Goal: Book appointment/travel/reservation

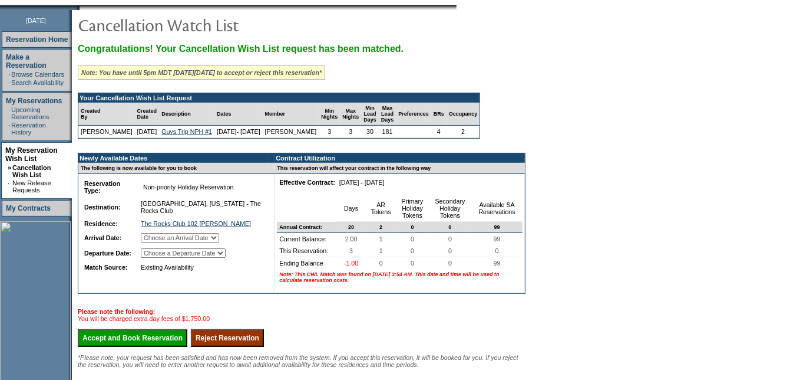
scroll to position [177, 0]
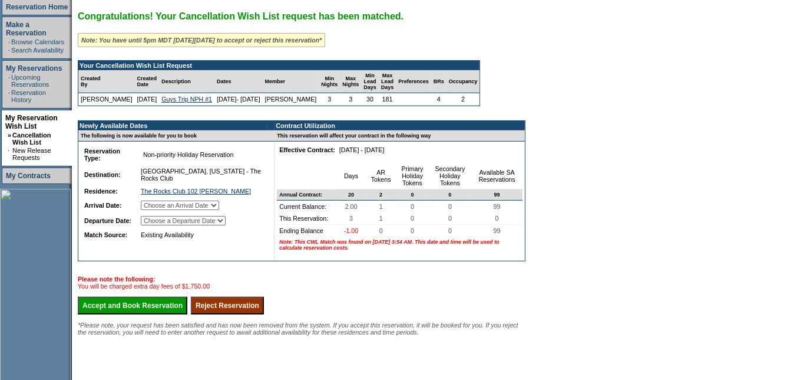
click at [203, 210] on select "Choose an Arrival Date [DATE] [DATE] [DATE]" at bounding box center [180, 204] width 78 height 9
select select "[DATE]"
click at [154, 209] on select "Choose an Arrival Date [DATE] [DATE] [DATE]" at bounding box center [180, 204] width 78 height 9
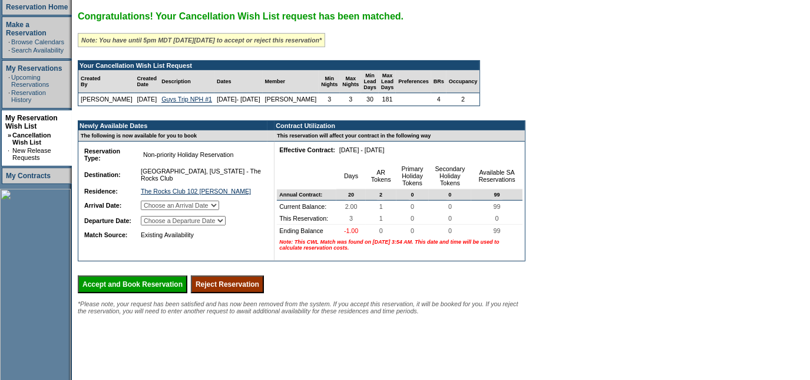
click at [213, 210] on select "Choose an Arrival Date [DATE] [DATE] [DATE]" at bounding box center [180, 204] width 78 height 9
click at [223, 277] on div "Congratulations! Your Cancellation Wish List request has been matched. Note: Yo…" at bounding box center [302, 162] width 448 height 303
click at [219, 210] on select "Choose an Arrival Date [DATE] [DATE] [DATE]" at bounding box center [180, 204] width 78 height 9
click at [154, 209] on select "Choose an Arrival Date [DATE] [DATE] [DATE]" at bounding box center [180, 204] width 78 height 9
click at [214, 224] on select "Choose a Departure Date [DATE] [DATE] [DATE]" at bounding box center [183, 220] width 85 height 9
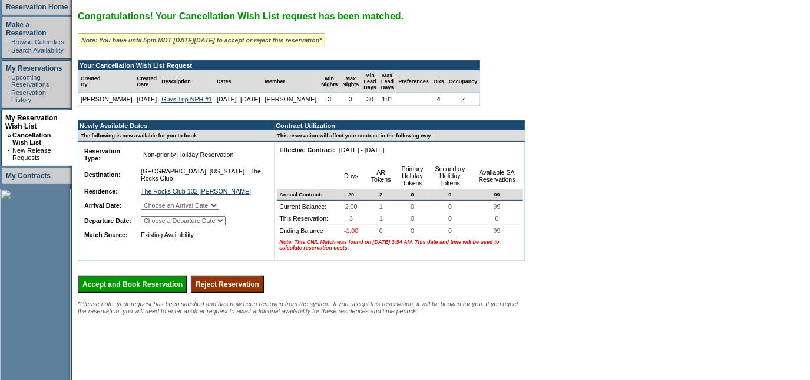
select select "[DATE]"
click at [155, 225] on select "Choose a Departure Date [DATE] [DATE] [DATE]" at bounding box center [183, 220] width 85 height 9
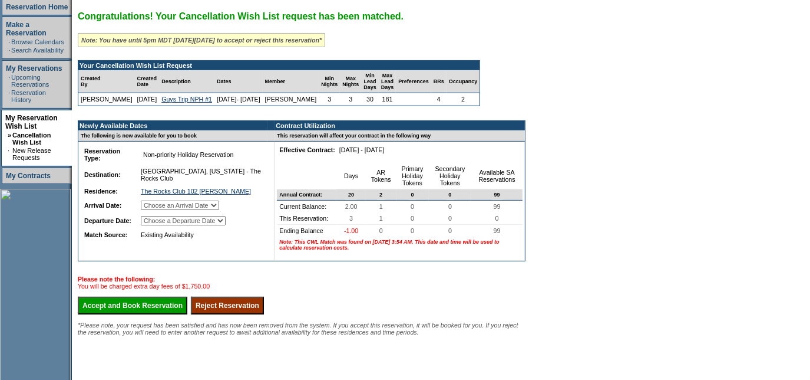
click at [176, 314] on input "Accept and Book Reservation" at bounding box center [133, 305] width 110 height 18
